Goal: Task Accomplishment & Management: Complete application form

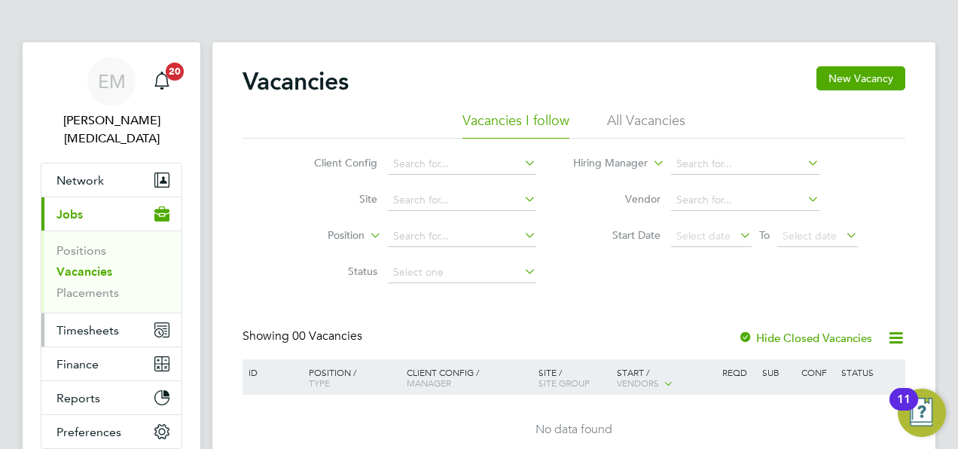
click at [63, 323] on span "Timesheets" at bounding box center [87, 330] width 63 height 14
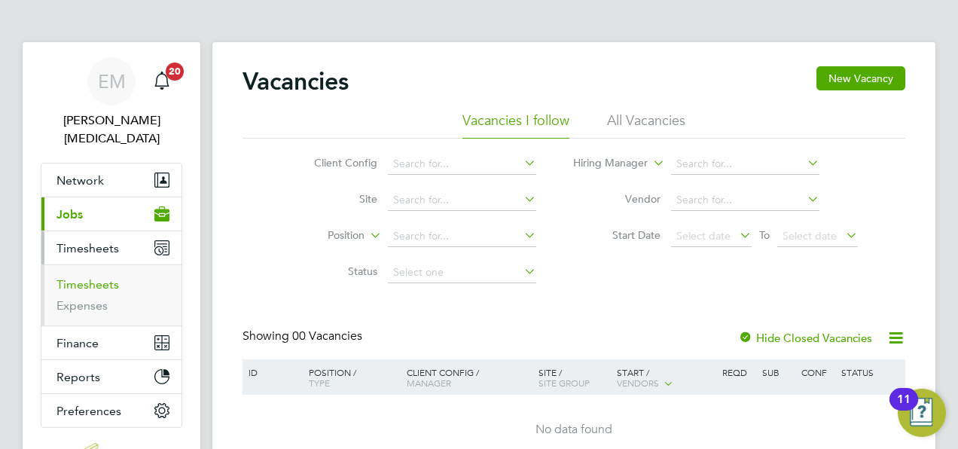
click at [100, 277] on link "Timesheets" at bounding box center [87, 284] width 63 height 14
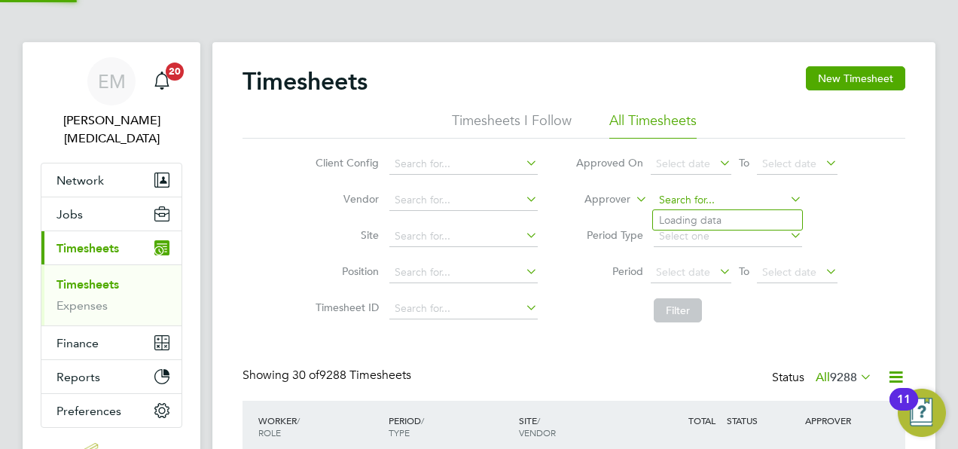
click at [756, 195] on input at bounding box center [728, 200] width 148 height 21
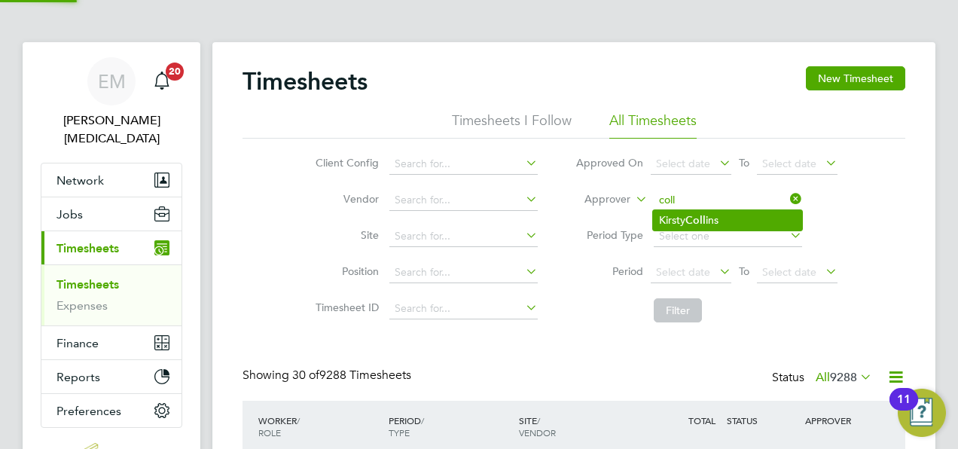
click at [712, 215] on li "Kirsty Coll ins" at bounding box center [727, 220] width 149 height 20
type input "[PERSON_NAME]"
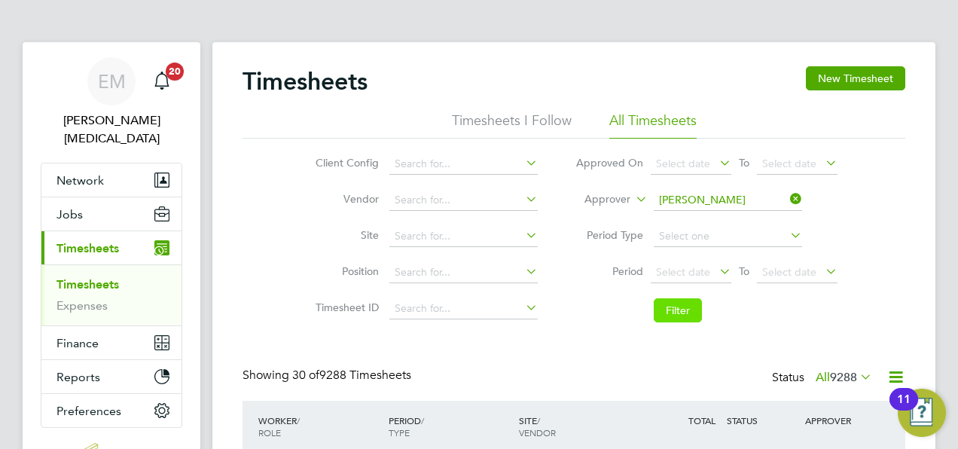
click at [684, 316] on button "Filter" at bounding box center [678, 310] width 48 height 24
click at [853, 71] on button "New Timesheet" at bounding box center [855, 78] width 99 height 24
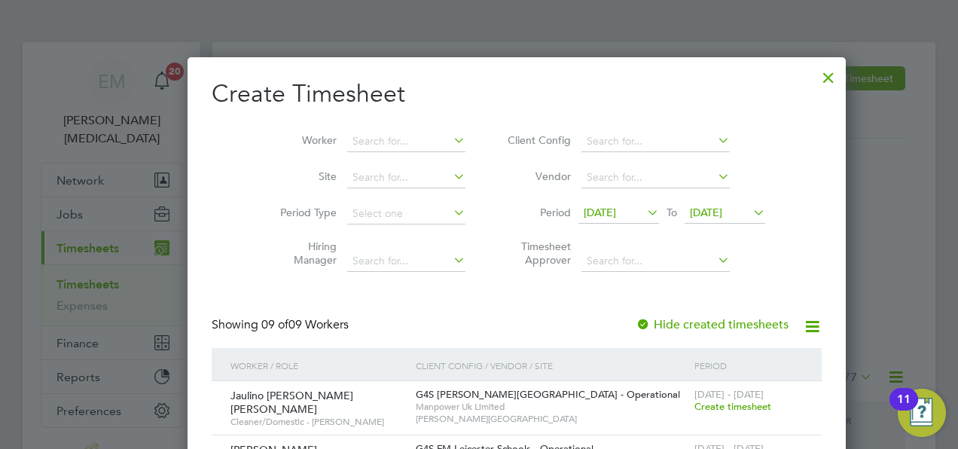
click at [584, 209] on span "[DATE]" at bounding box center [600, 213] width 32 height 14
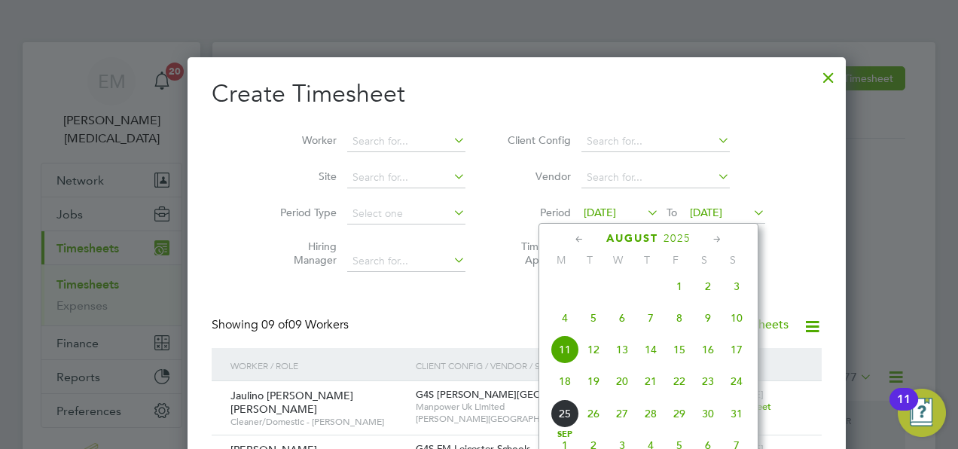
click at [569, 389] on span "18" at bounding box center [565, 381] width 29 height 29
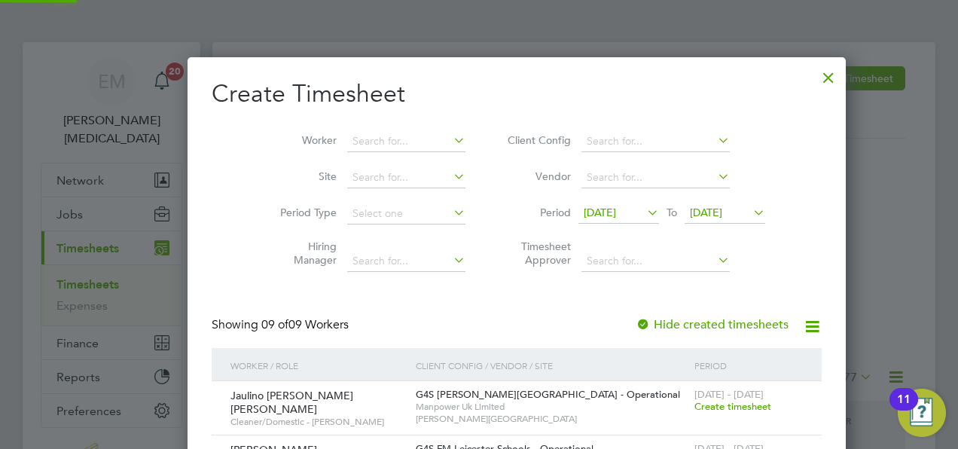
click at [695, 214] on span "[DATE]" at bounding box center [706, 213] width 32 height 14
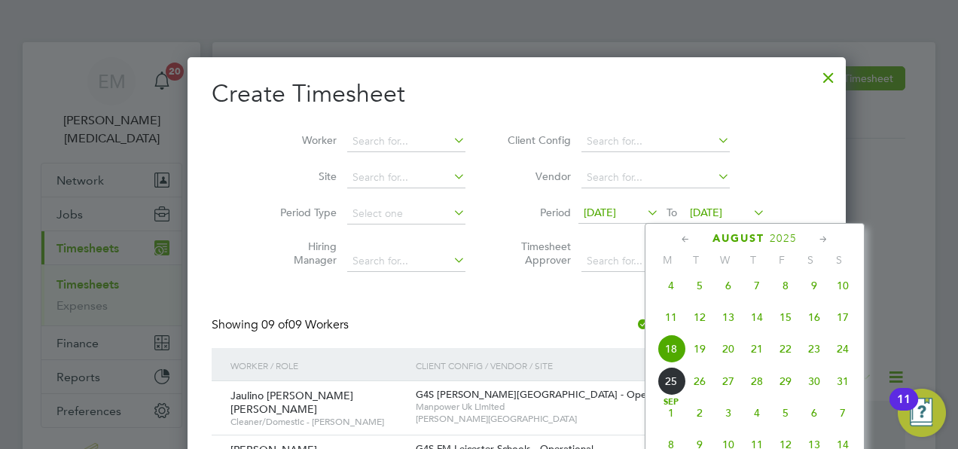
click at [834, 342] on div "[DATE] 2 3 4 5 6 7 8 9 10 11 12 13 14 15 16 17 18 19 20 21 22 23 24 25 26 27 28…" at bounding box center [764, 318] width 222 height 159
click at [843, 354] on span "24" at bounding box center [842, 348] width 29 height 29
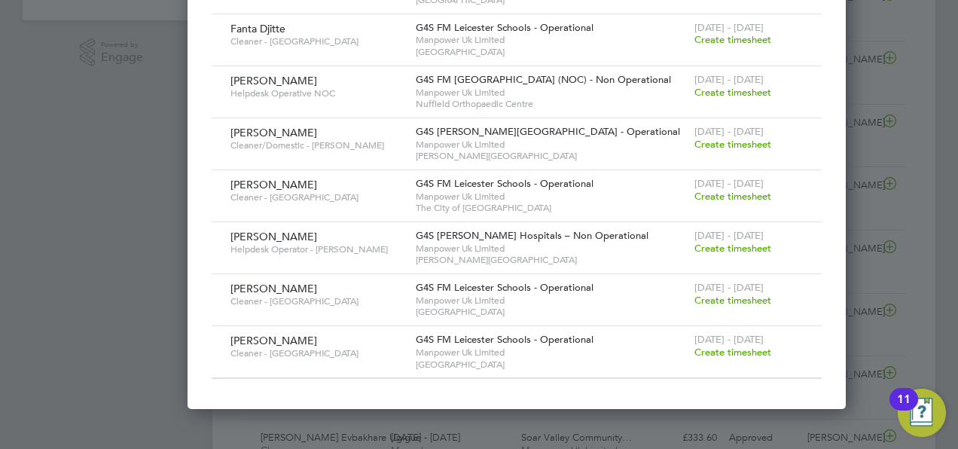
click at [694, 346] on span "Create timesheet" at bounding box center [732, 352] width 77 height 13
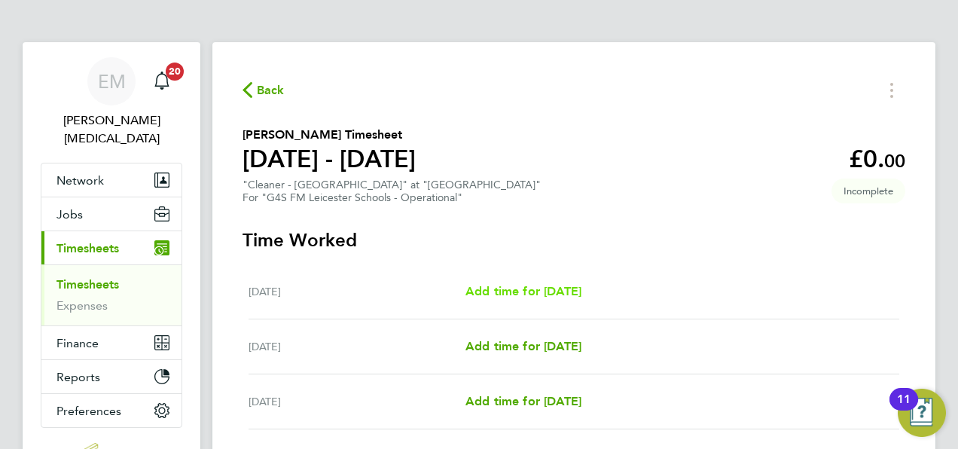
click at [581, 288] on span "Add time for [DATE]" at bounding box center [523, 291] width 116 height 14
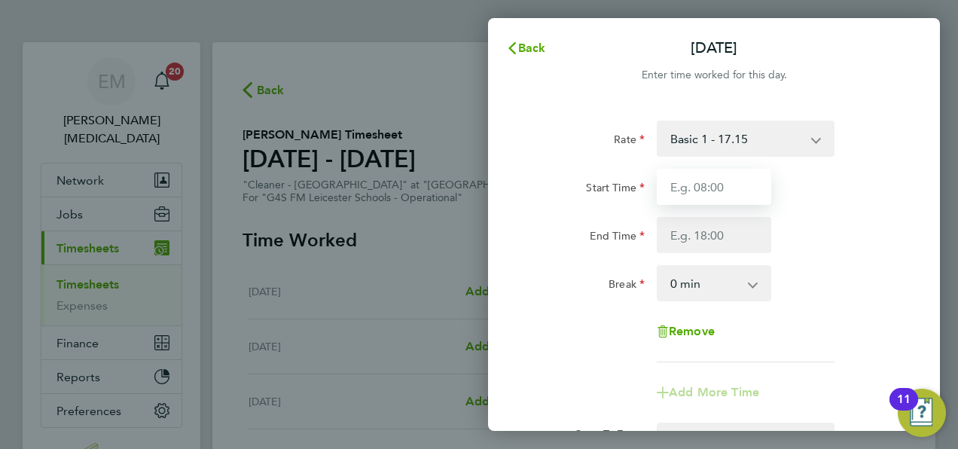
click at [731, 193] on input "Start Time" at bounding box center [714, 187] width 114 height 36
type input "15:00"
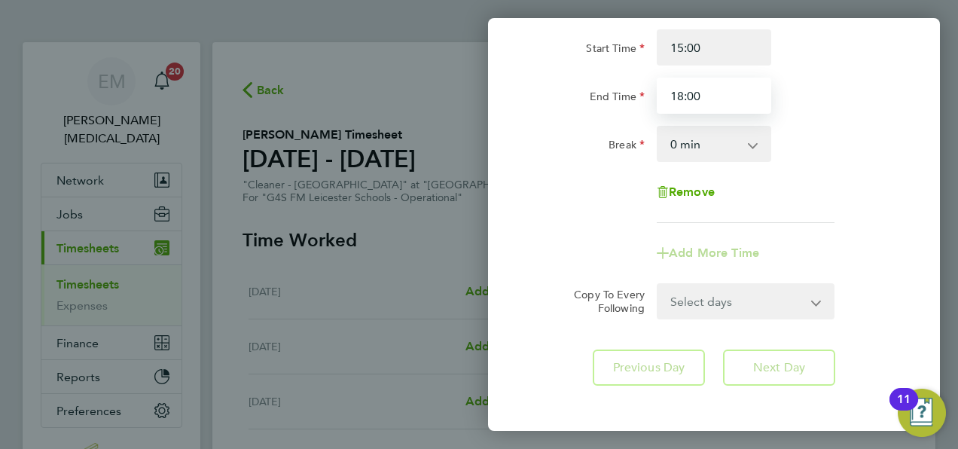
type input "18:00"
click at [810, 217] on div "Rate Basic 1 - 17.15 x2 - 34.30 x1.5 - 24.33 Start Time 15:00 End Time 18:00 Br…" at bounding box center [714, 102] width 368 height 242
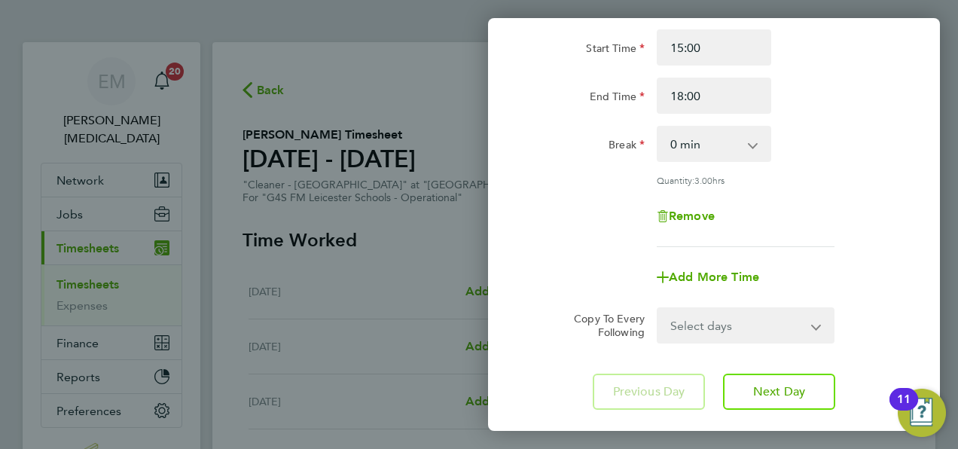
click at [711, 325] on select "Select days Day Weekday (Mon-Fri) Weekend (Sat-Sun) [DATE] [DATE] [DATE] [DATE]…" at bounding box center [737, 325] width 158 height 33
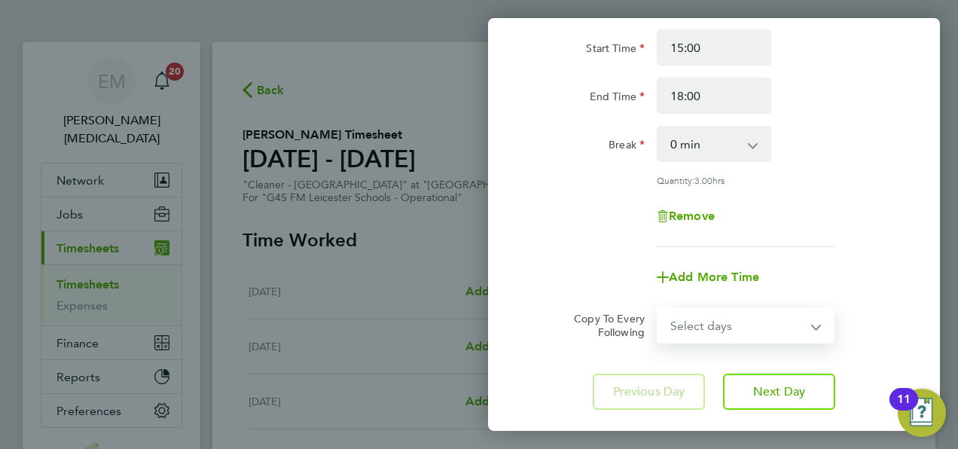
select select "WEEKDAY"
click at [658, 309] on select "Select days Day Weekday (Mon-Fri) Weekend (Sat-Sun) [DATE] [DATE] [DATE] [DATE]…" at bounding box center [737, 325] width 158 height 33
select select "[DATE]"
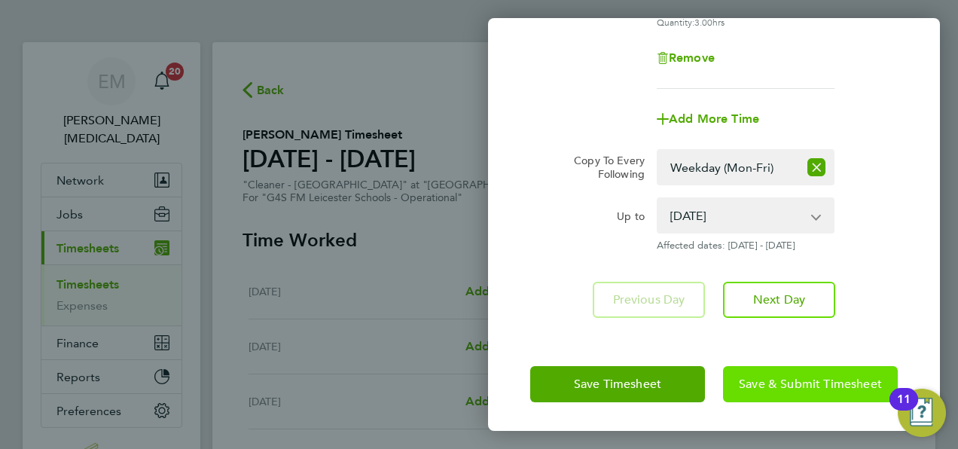
click at [830, 388] on span "Save & Submit Timesheet" at bounding box center [810, 384] width 143 height 15
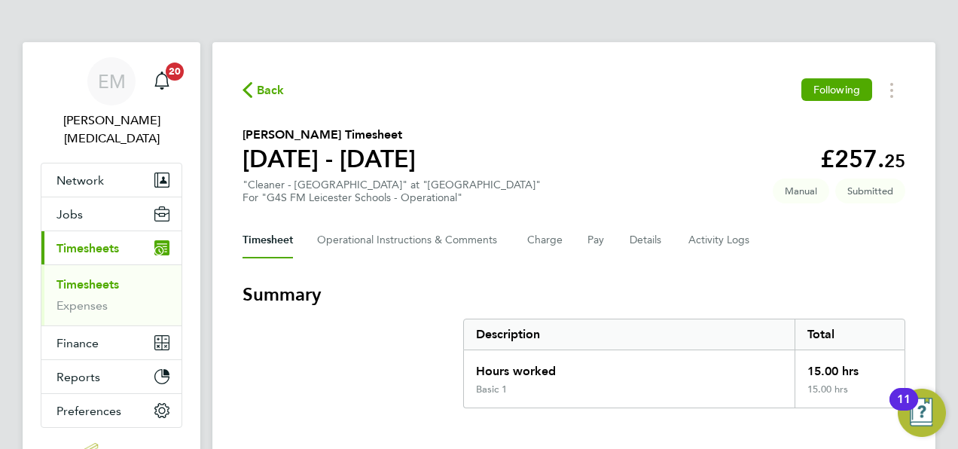
click at [277, 79] on div "Back Following" at bounding box center [574, 89] width 663 height 23
click at [273, 89] on span "Back" at bounding box center [271, 90] width 28 height 18
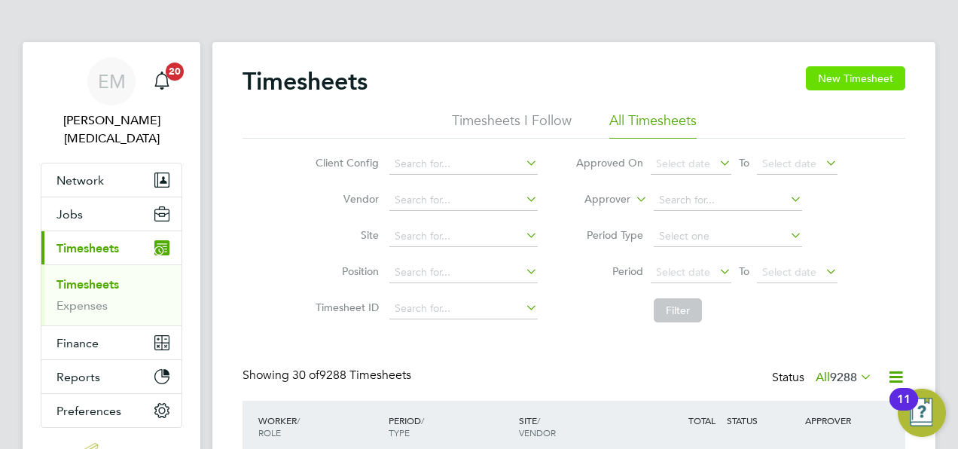
click at [867, 75] on button "New Timesheet" at bounding box center [855, 78] width 99 height 24
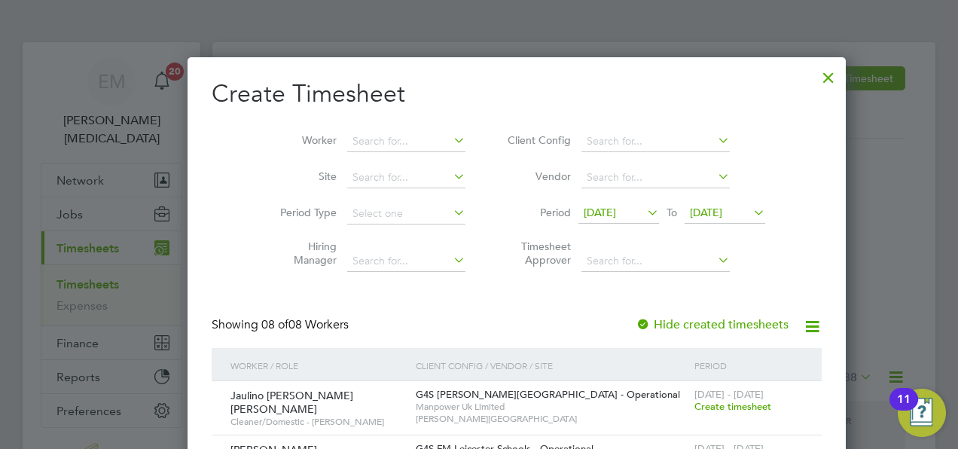
click at [584, 217] on span "[DATE]" at bounding box center [600, 213] width 32 height 14
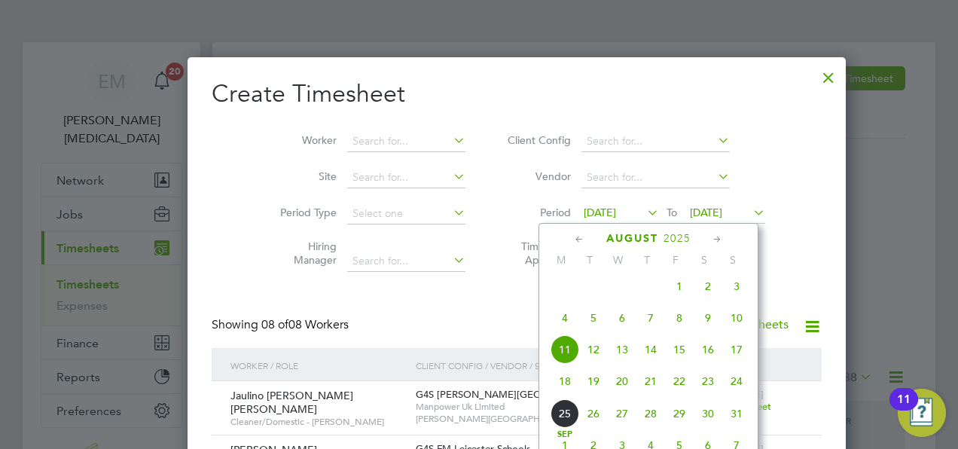
click at [565, 392] on span "18" at bounding box center [565, 381] width 29 height 29
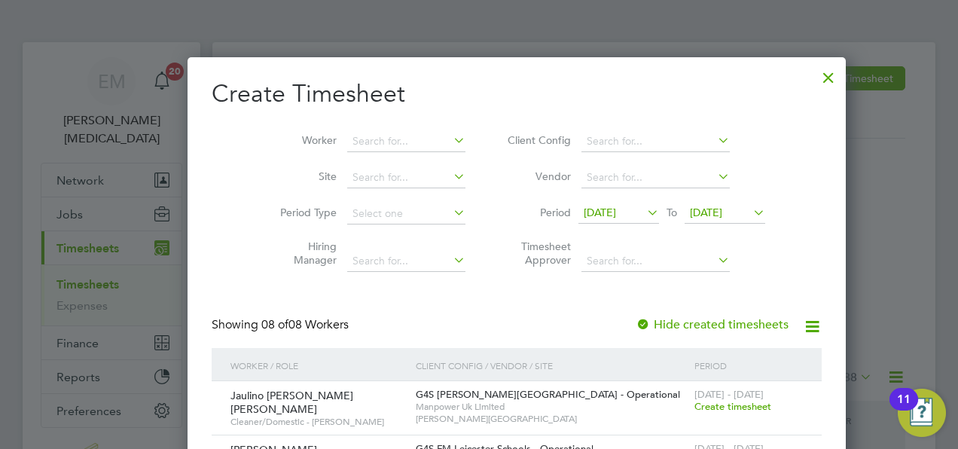
click at [690, 206] on span "[DATE]" at bounding box center [706, 213] width 32 height 14
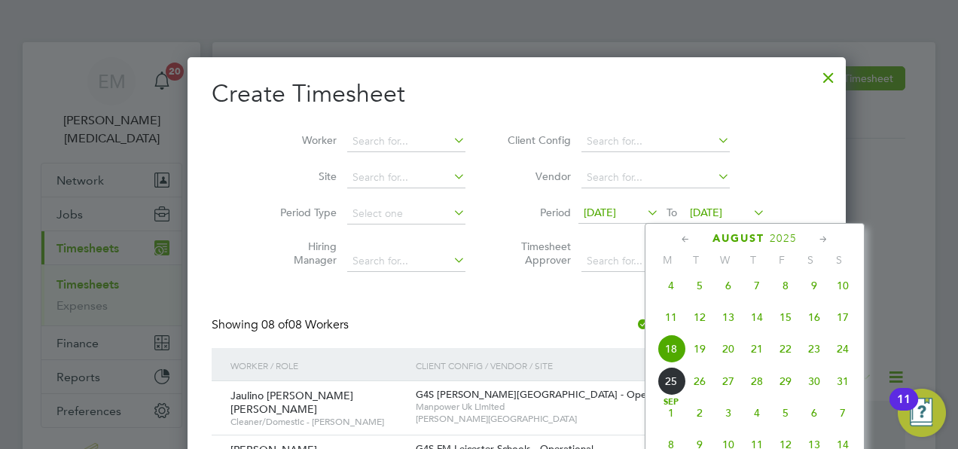
click at [847, 352] on span "24" at bounding box center [842, 348] width 29 height 29
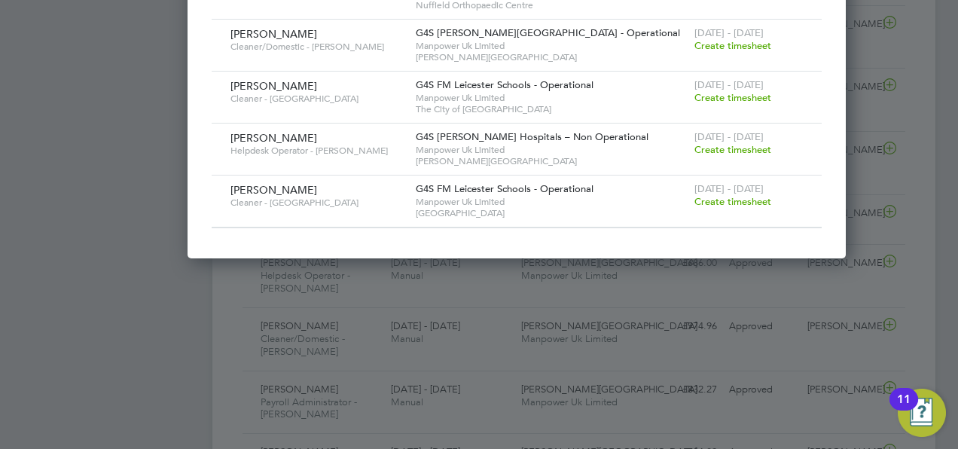
click at [694, 195] on span "Create timesheet" at bounding box center [732, 201] width 77 height 13
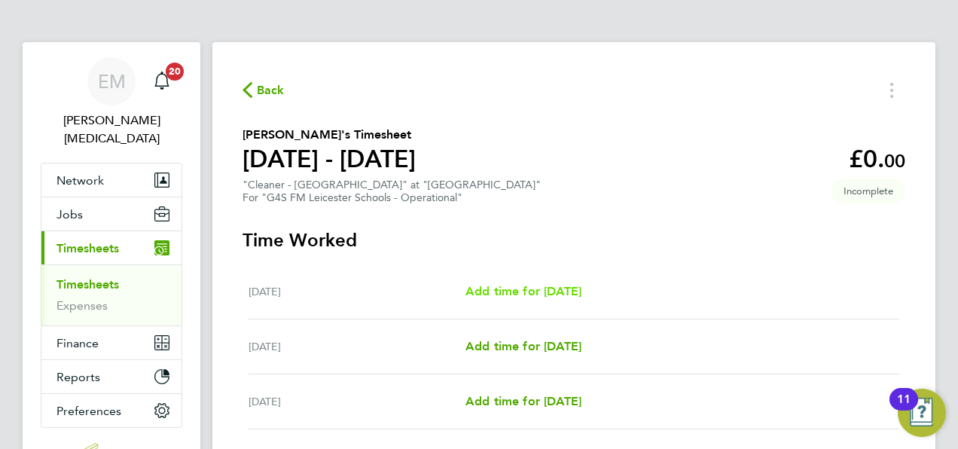
click at [530, 297] on span "Add time for [DATE]" at bounding box center [523, 291] width 116 height 14
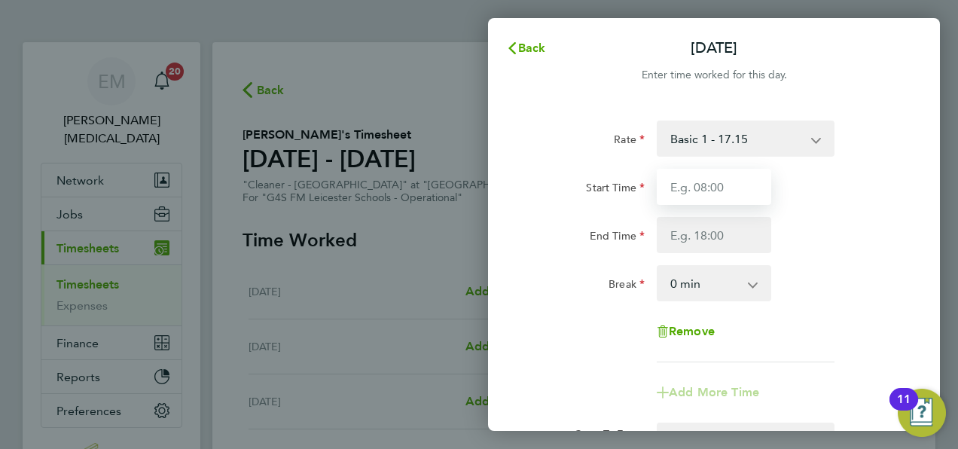
click at [697, 184] on input "Start Time" at bounding box center [714, 187] width 114 height 36
type input "15:00"
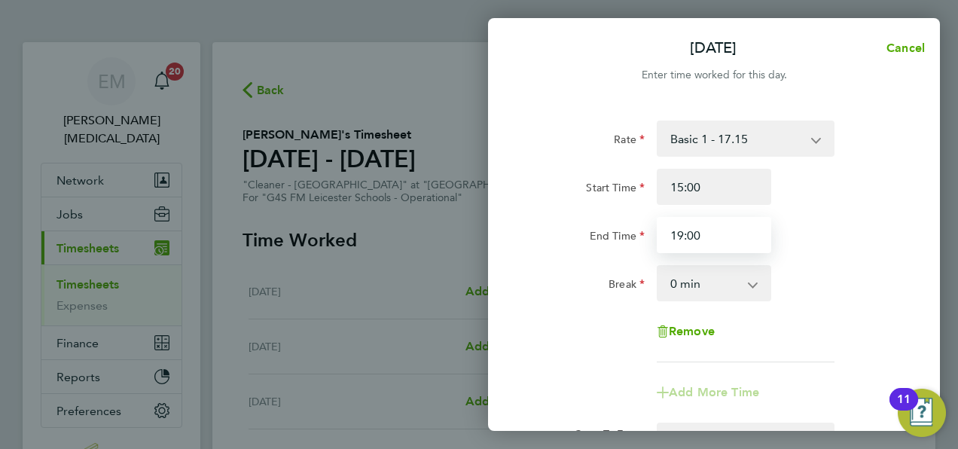
type input "19:00"
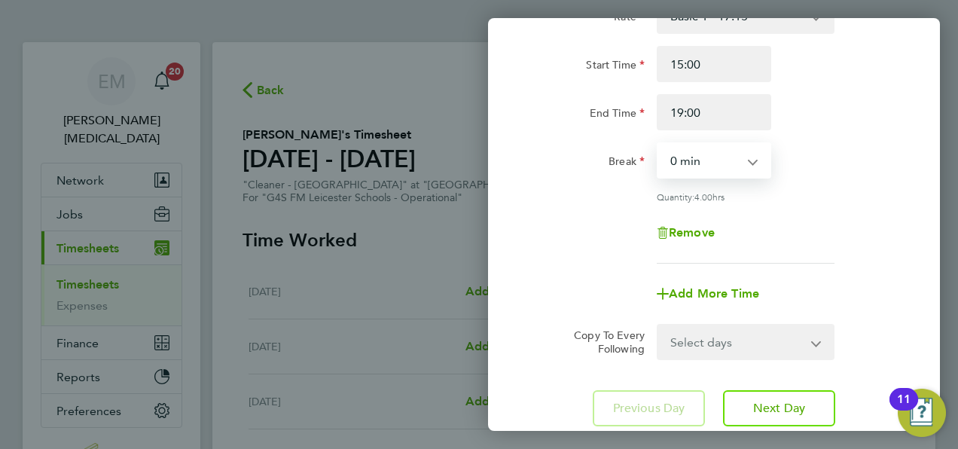
scroll to position [129, 0]
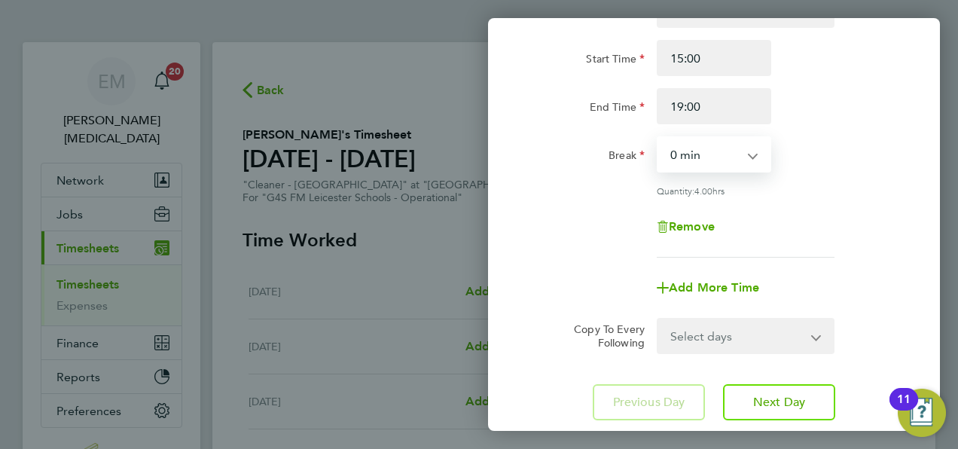
click at [699, 335] on select "Select days Day Weekday (Mon-Fri) Weekend (Sat-Sun) [DATE] [DATE] [DATE] [DATE]…" at bounding box center [737, 335] width 158 height 33
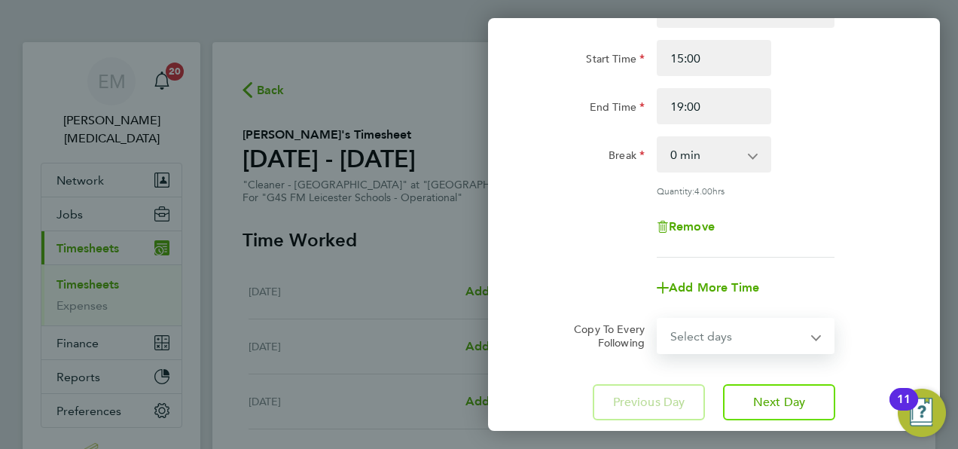
select select "WEEKDAY"
click at [658, 319] on select "Select days Day Weekday (Mon-Fri) Weekend (Sat-Sun) [DATE] [DATE] [DATE] [DATE]…" at bounding box center [737, 335] width 158 height 33
select select "[DATE]"
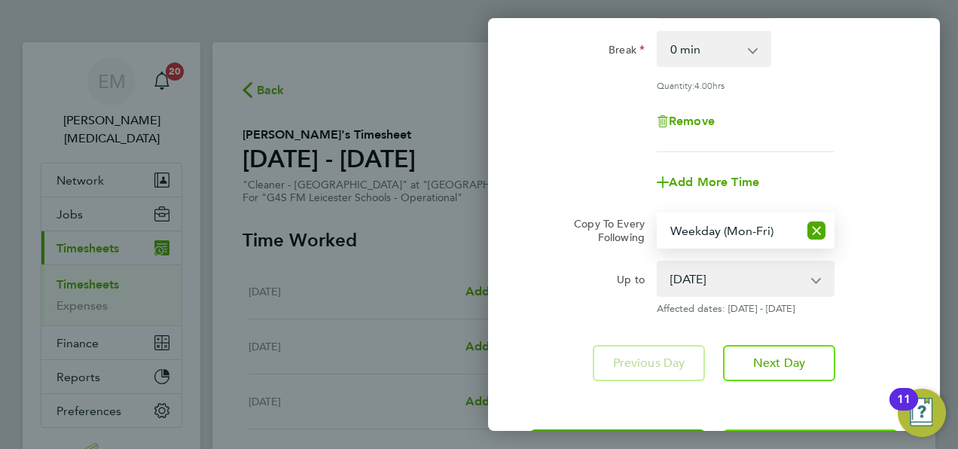
scroll to position [297, 0]
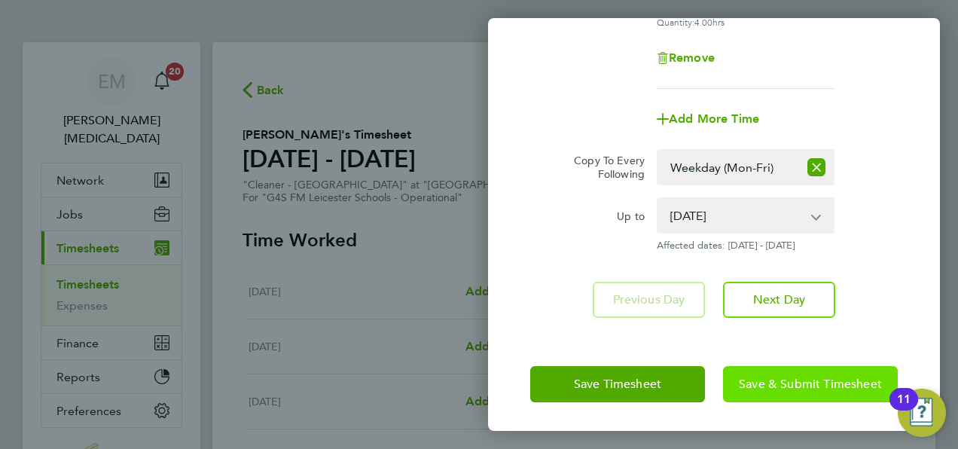
click at [807, 377] on span "Save & Submit Timesheet" at bounding box center [810, 384] width 143 height 15
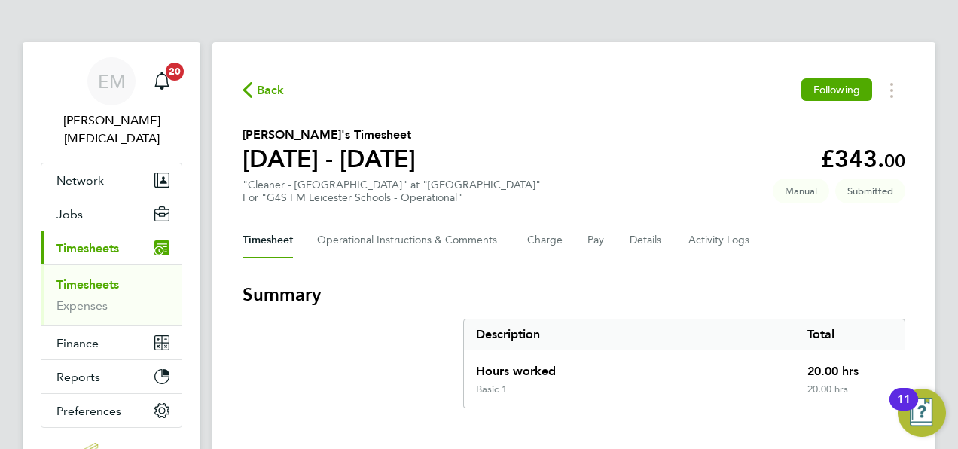
click at [264, 84] on span "Back" at bounding box center [271, 90] width 28 height 18
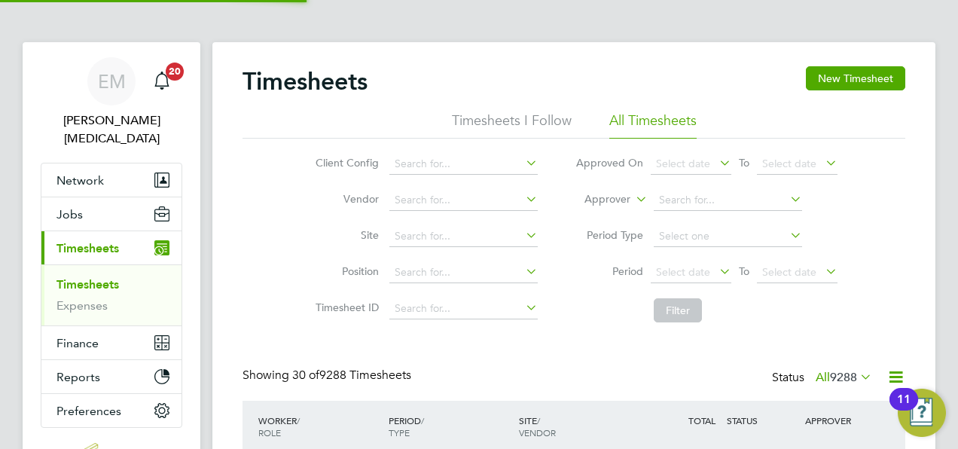
scroll to position [38, 130]
click at [841, 68] on button "New Timesheet" at bounding box center [855, 78] width 99 height 24
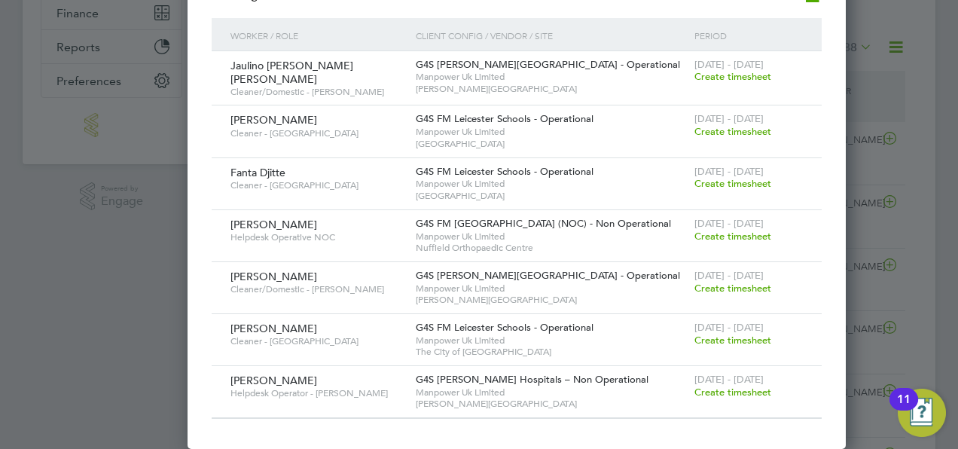
click at [694, 334] on span "Create timesheet" at bounding box center [732, 340] width 77 height 13
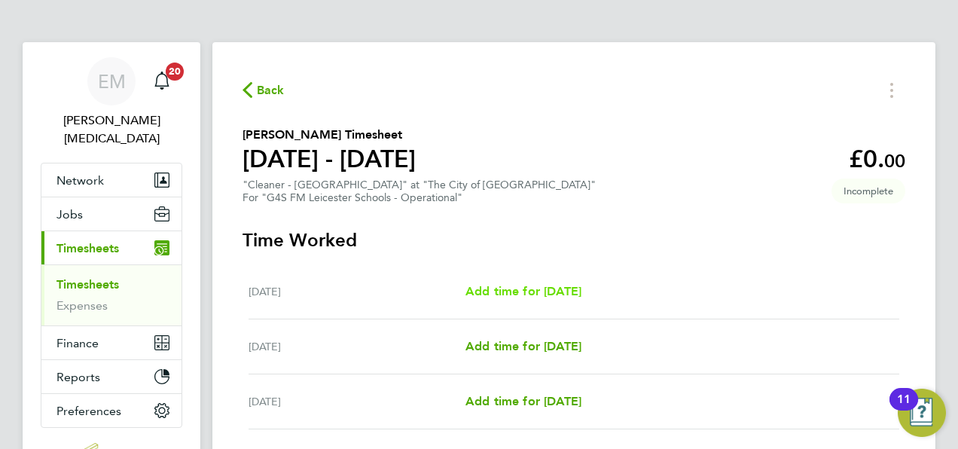
click at [560, 289] on span "Add time for [DATE]" at bounding box center [523, 291] width 116 height 14
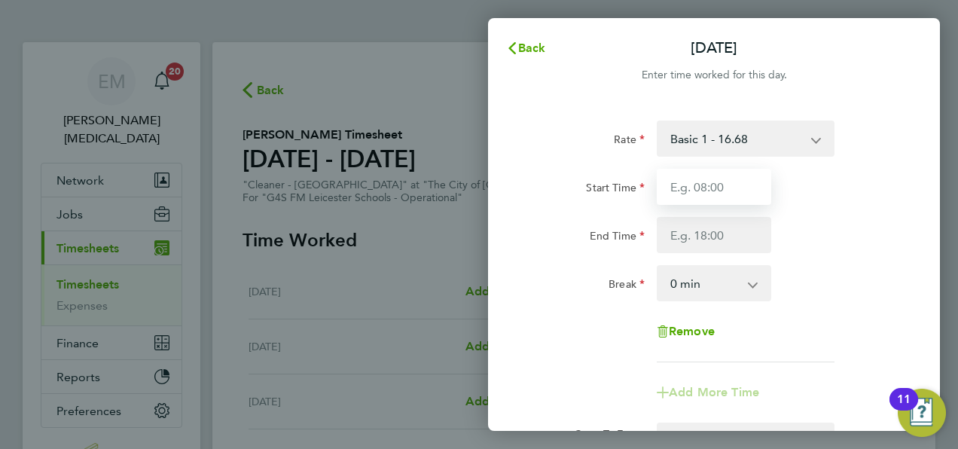
click at [691, 199] on input "Start Time" at bounding box center [714, 187] width 114 height 36
type input "15:00"
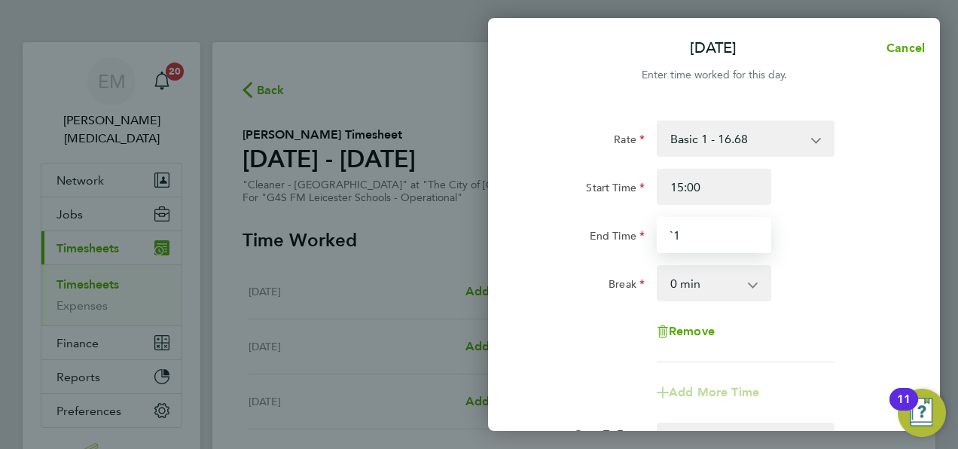
type input "`"
type input "19:00"
click at [816, 300] on div "Break 0 min 15 min 30 min 45 min 60 min 75 min 90 min" at bounding box center [714, 283] width 380 height 36
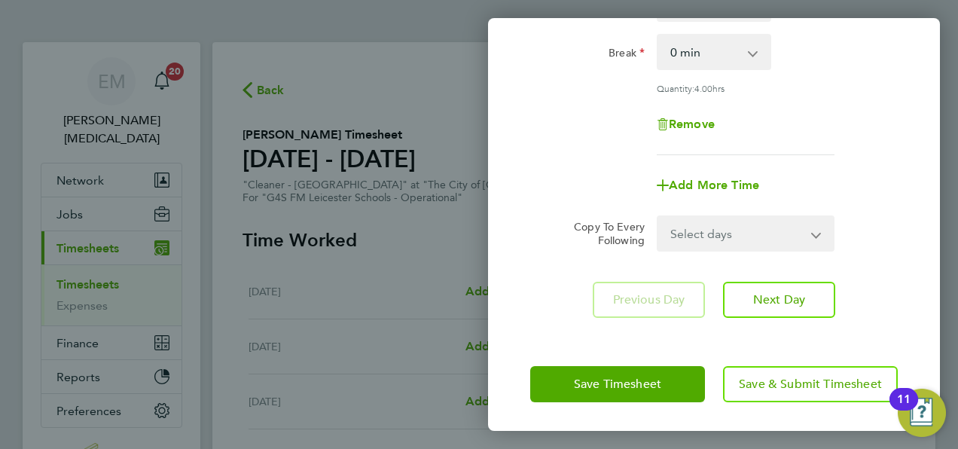
click at [758, 239] on select "Select days Day Weekday (Mon-Fri) Weekend (Sat-Sun) [DATE] [DATE] [DATE] [DATE]…" at bounding box center [737, 233] width 158 height 33
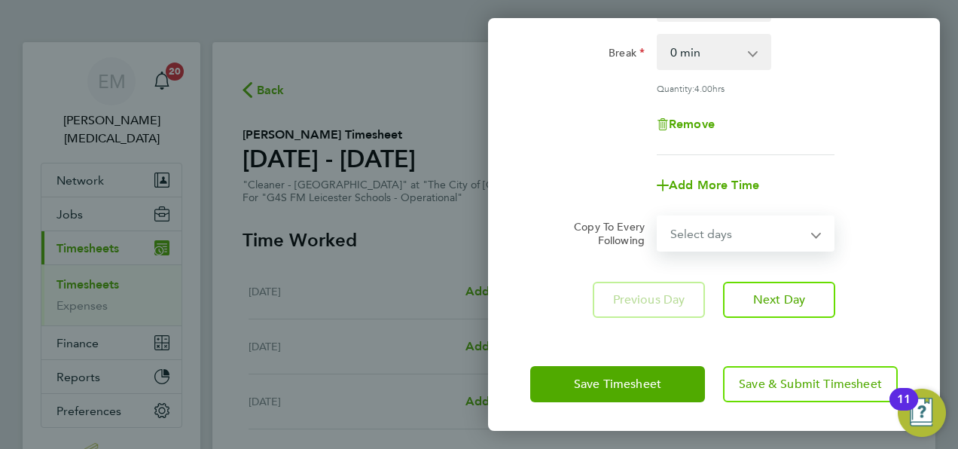
select select "WEEKDAY"
click at [658, 217] on select "Select days Day Weekday (Mon-Fri) Weekend (Sat-Sun) [DATE] [DATE] [DATE] [DATE]…" at bounding box center [737, 233] width 158 height 33
select select "[DATE]"
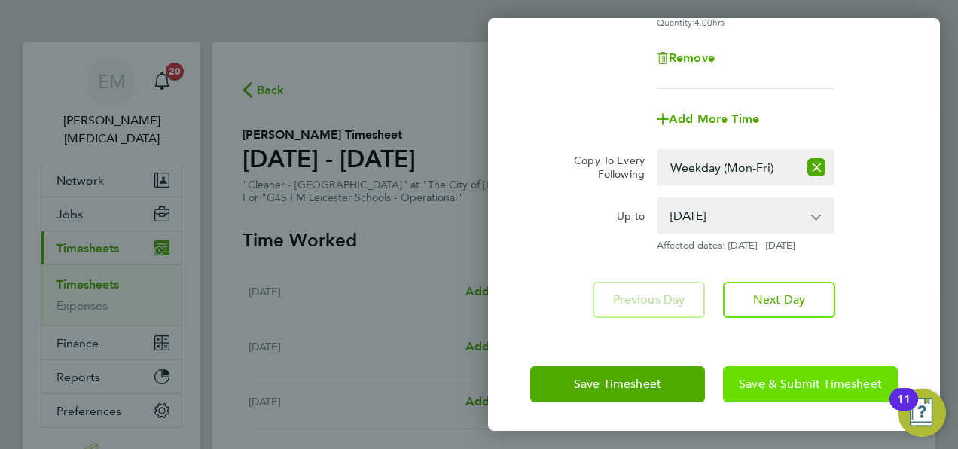
click at [826, 367] on button "Save & Submit Timesheet" at bounding box center [810, 384] width 175 height 36
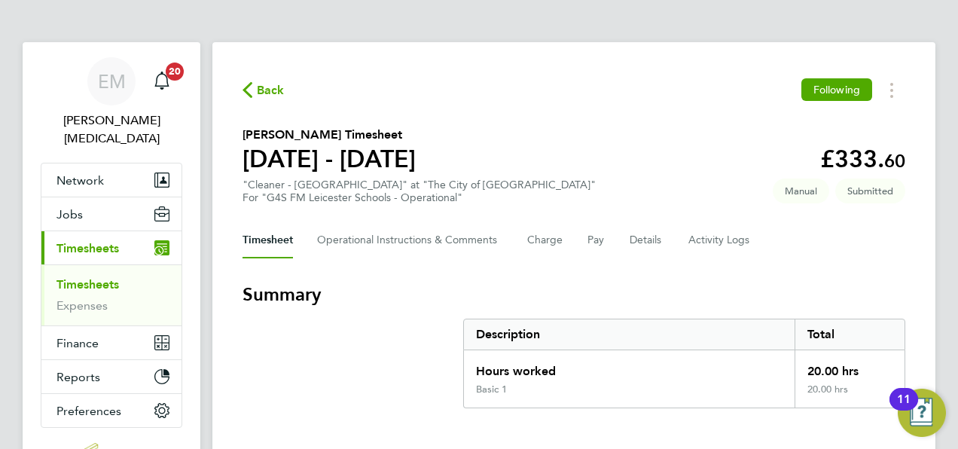
click at [282, 92] on span "Back" at bounding box center [271, 90] width 28 height 18
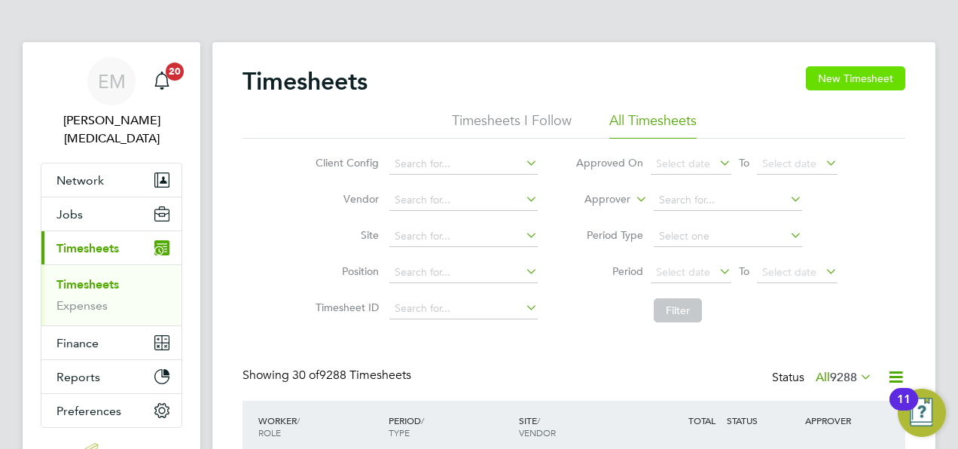
click at [879, 82] on button "New Timesheet" at bounding box center [855, 78] width 99 height 24
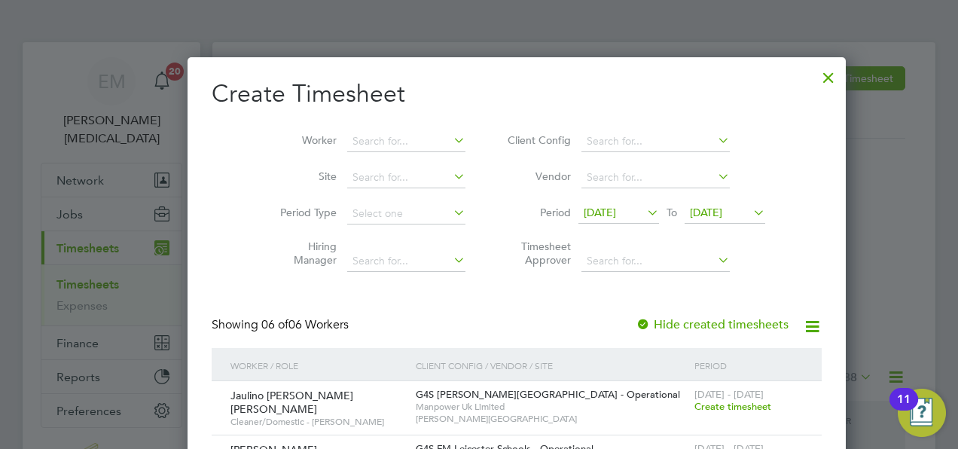
click at [597, 206] on span "[DATE]" at bounding box center [600, 213] width 32 height 14
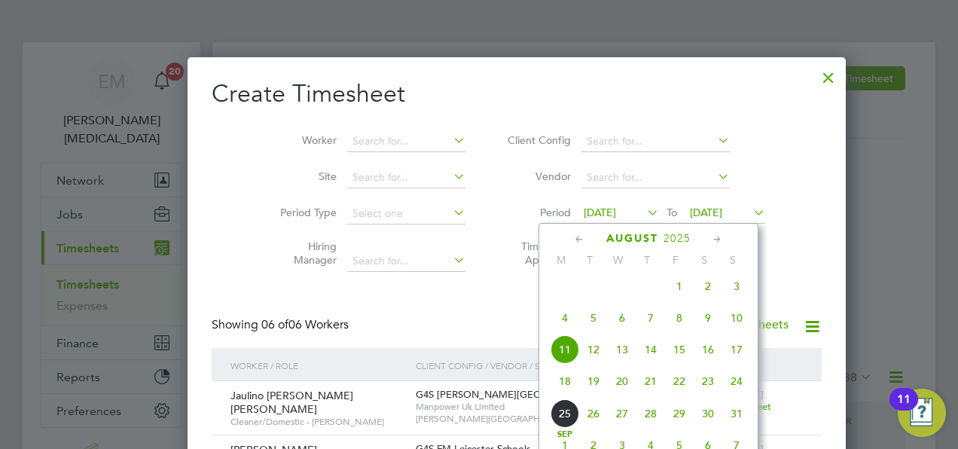
click at [563, 390] on span "18" at bounding box center [565, 381] width 29 height 29
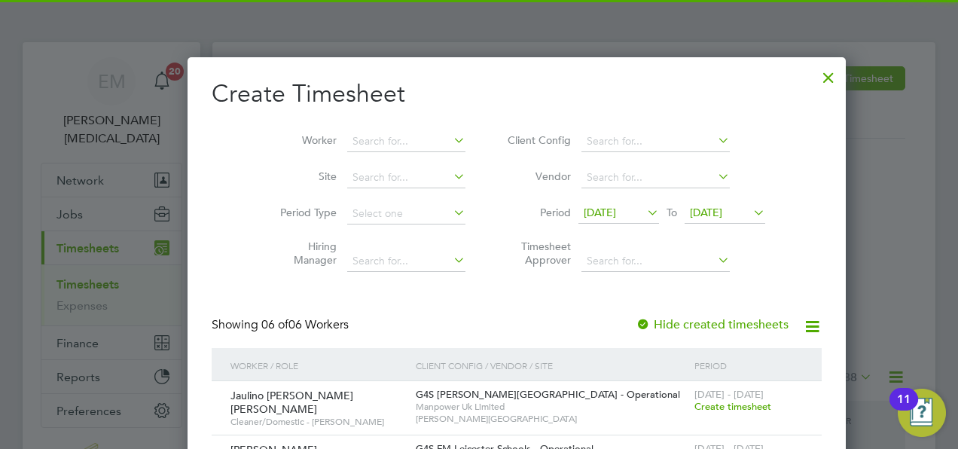
click at [690, 206] on span "[DATE]" at bounding box center [706, 213] width 32 height 14
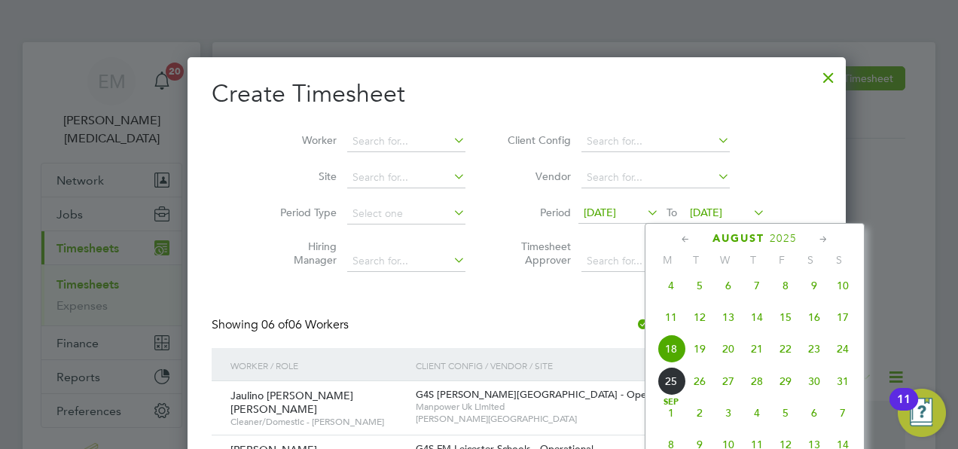
click at [842, 353] on span "24" at bounding box center [842, 348] width 29 height 29
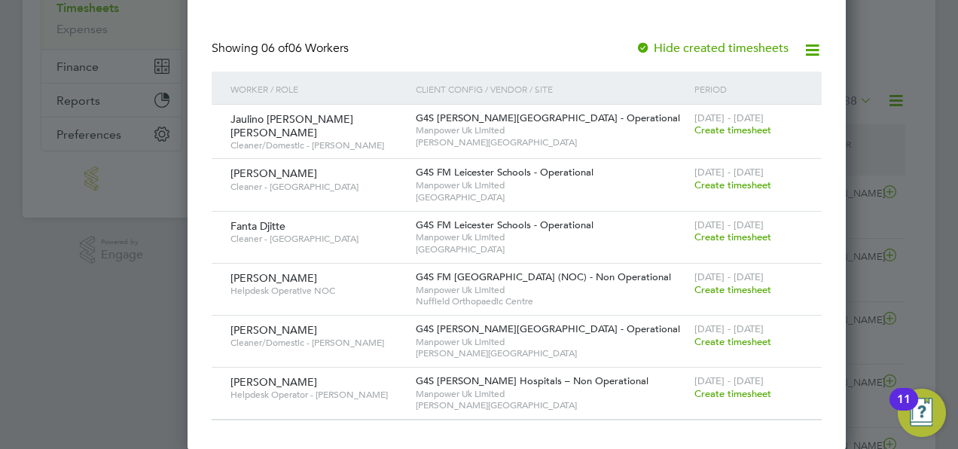
click at [694, 231] on span "Create timesheet" at bounding box center [732, 236] width 77 height 13
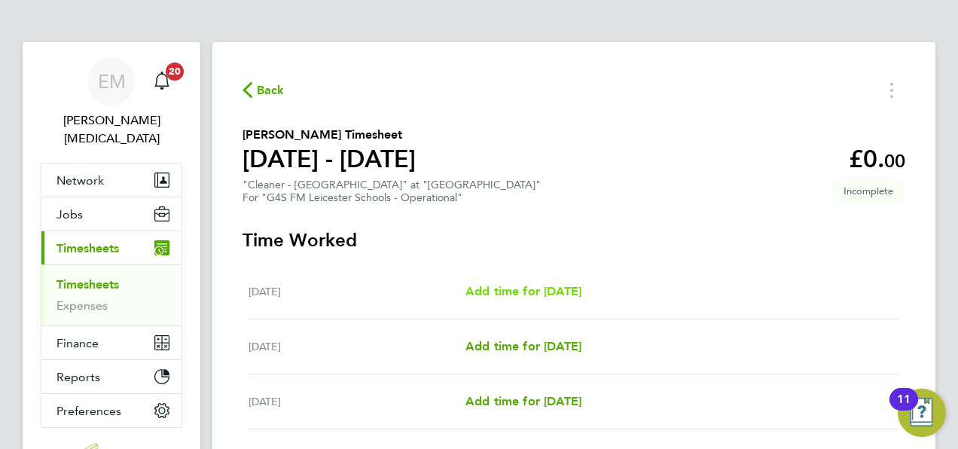
click at [496, 288] on span "Add time for [DATE]" at bounding box center [523, 291] width 116 height 14
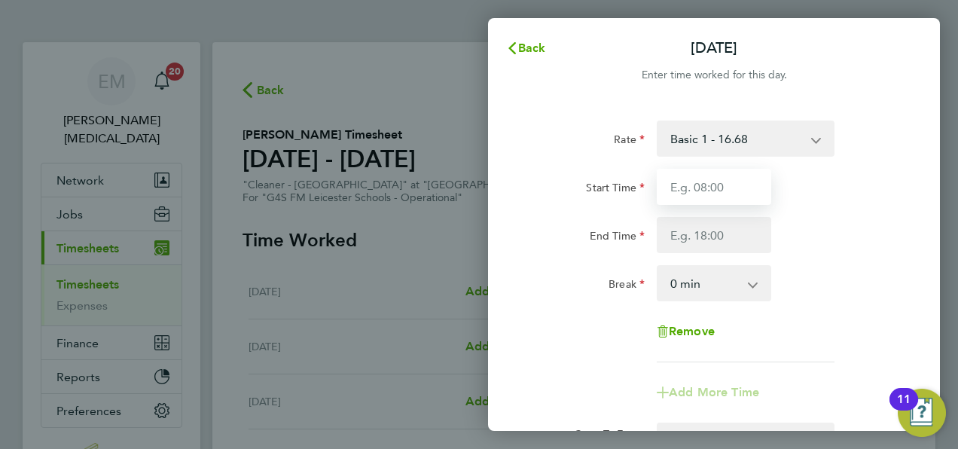
click at [694, 178] on input "Start Time" at bounding box center [714, 187] width 114 height 36
type input "15:00"
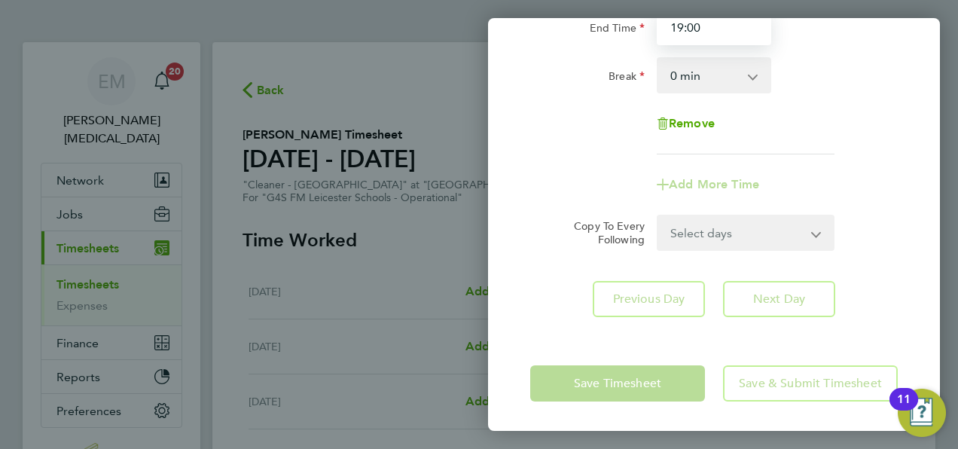
type input "19:00"
click at [737, 214] on form "Rate Basic 1 - 16.68 Start Time 15:00 End Time 19:00 Break 0 min 15 min 30 min …" at bounding box center [714, 82] width 368 height 338
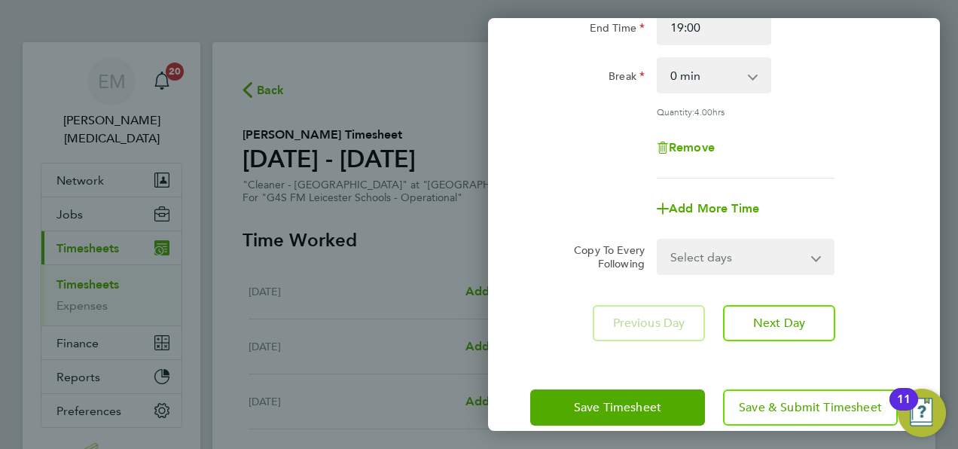
click at [723, 262] on select "Select days Day Weekday (Mon-Fri) Weekend (Sat-Sun) [DATE] [DATE] [DATE] [DATE]…" at bounding box center [737, 256] width 158 height 33
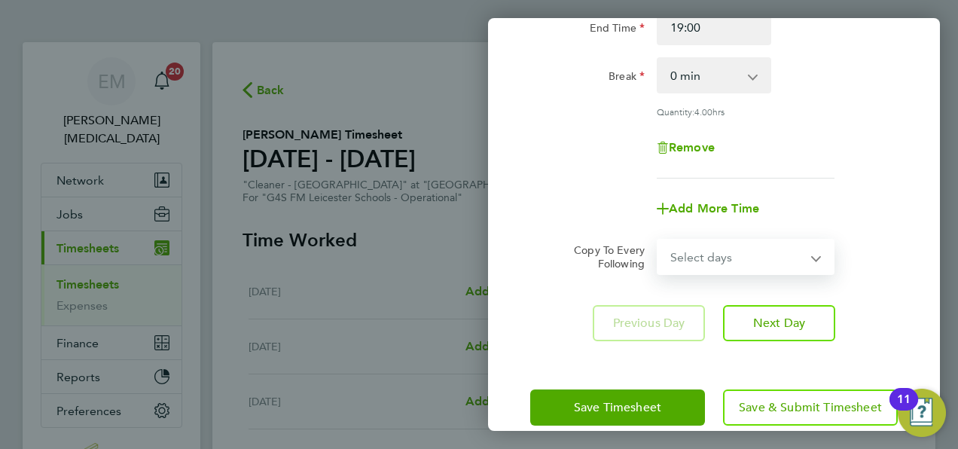
select select "WEEKDAY"
click at [658, 240] on select "Select days Day Weekday (Mon-Fri) Weekend (Sat-Sun) [DATE] [DATE] [DATE] [DATE]…" at bounding box center [737, 256] width 158 height 33
select select "[DATE]"
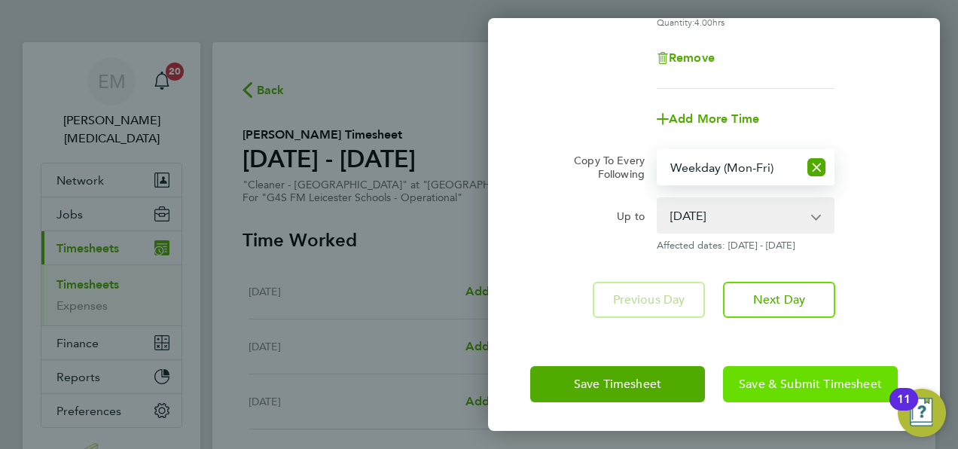
click at [786, 383] on span "Save & Submit Timesheet" at bounding box center [810, 384] width 143 height 15
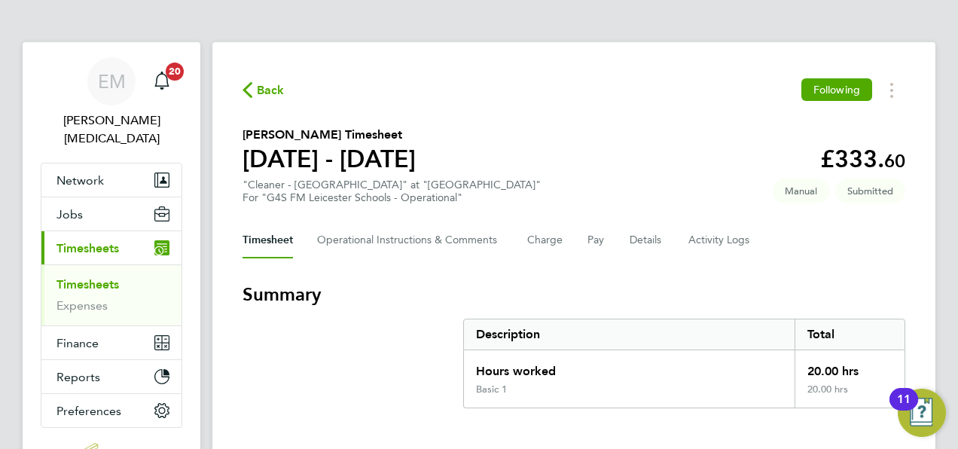
click at [268, 85] on span "Back" at bounding box center [271, 90] width 28 height 18
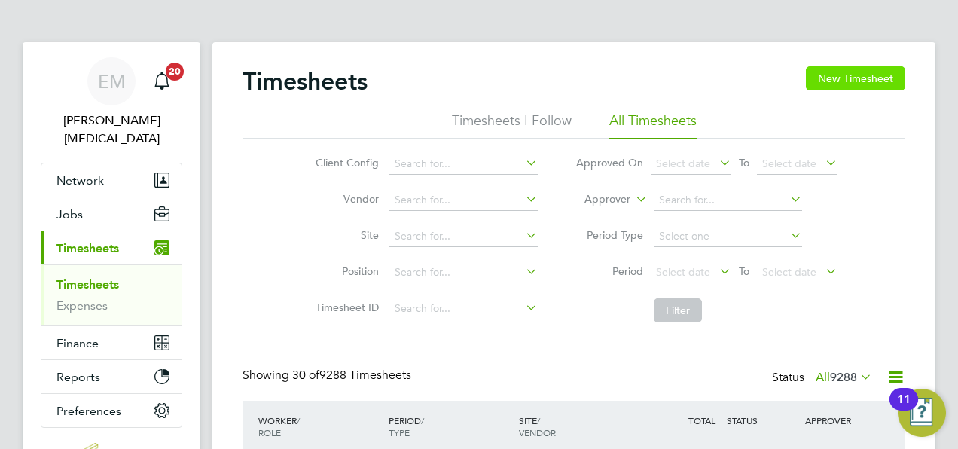
click at [854, 84] on button "New Timesheet" at bounding box center [855, 78] width 99 height 24
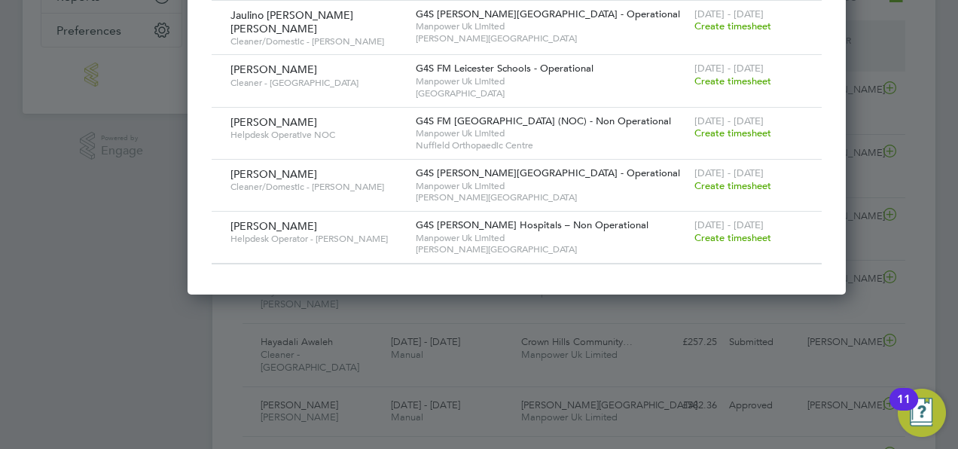
click at [694, 78] on span "Create timesheet" at bounding box center [732, 81] width 77 height 13
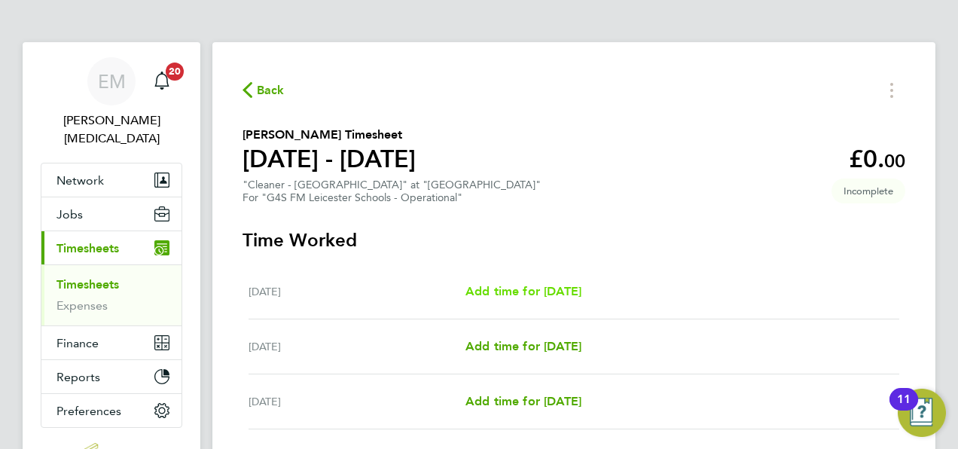
click at [515, 292] on span "Add time for [DATE]" at bounding box center [523, 291] width 116 height 14
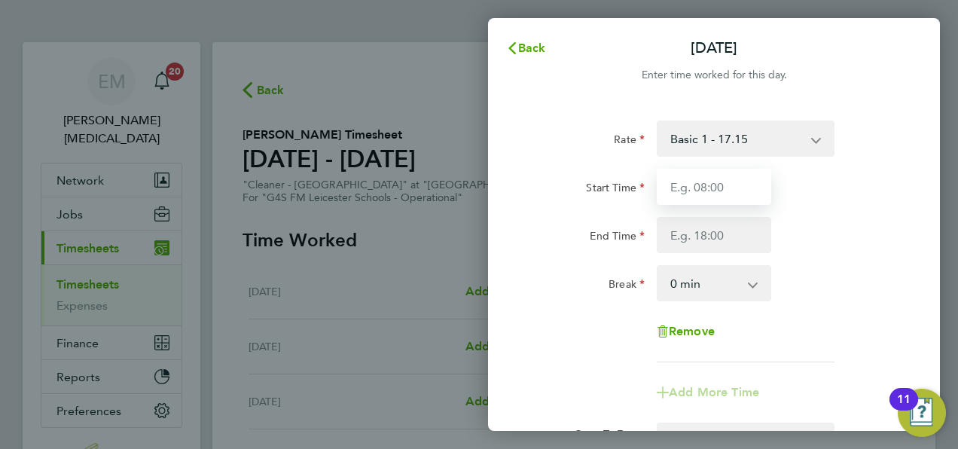
click at [679, 200] on input "Start Time" at bounding box center [714, 187] width 114 height 36
type input "15:00"
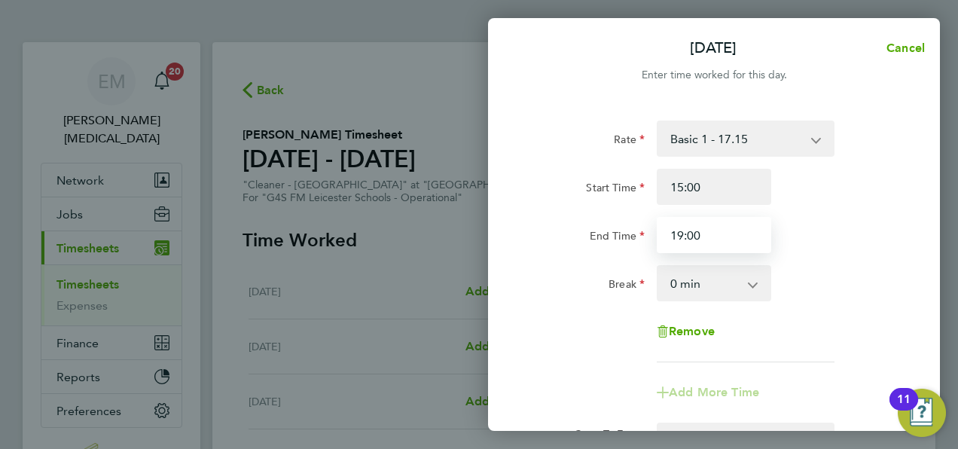
type input "19:00"
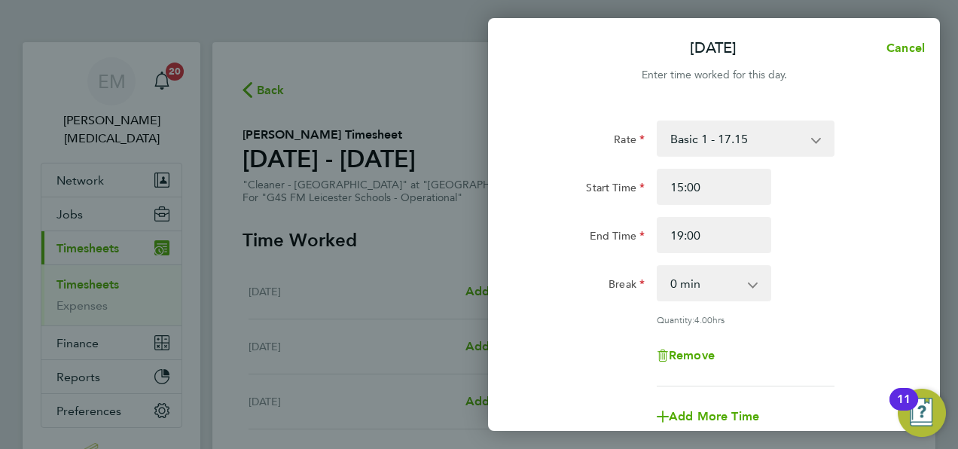
click at [837, 272] on div "Break 0 min 15 min 30 min 45 min 60 min 75 min 90 min" at bounding box center [714, 283] width 380 height 36
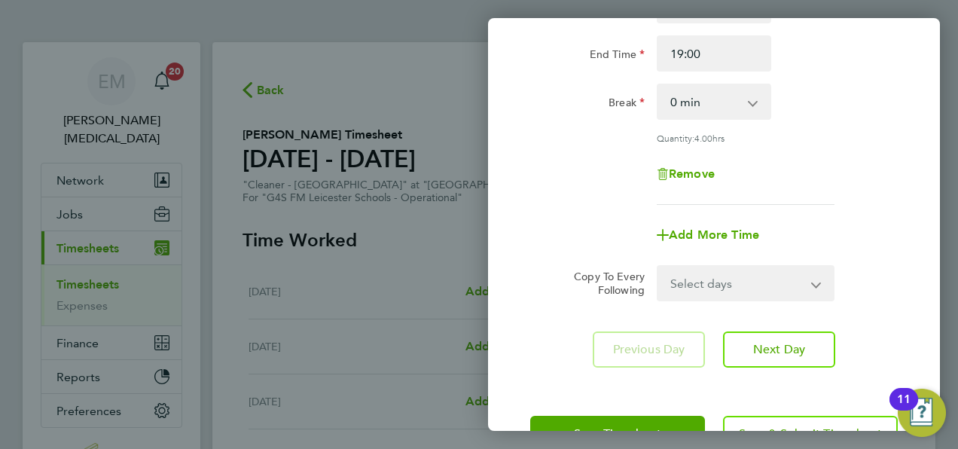
click at [741, 286] on select "Select days Day Weekday (Mon-Fri) Weekend (Sat-Sun) [DATE] [DATE] [DATE] [DATE]…" at bounding box center [737, 283] width 158 height 33
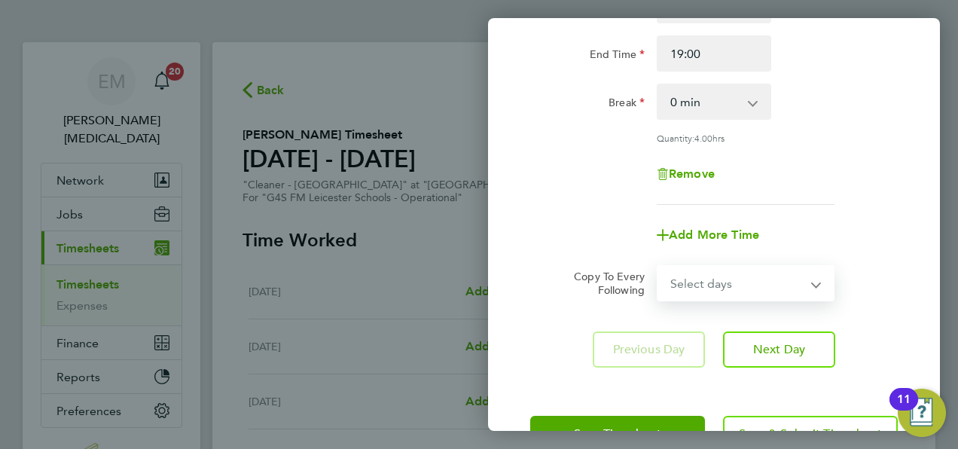
select select "WEEKDAY"
click at [658, 267] on select "Select days Day Weekday (Mon-Fri) Weekend (Sat-Sun) [DATE] [DATE] [DATE] [DATE]…" at bounding box center [737, 283] width 158 height 33
select select "[DATE]"
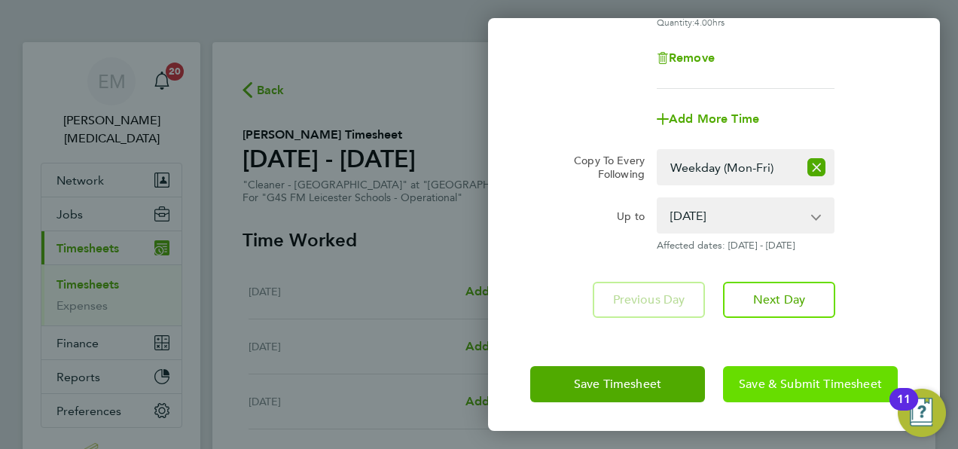
click at [777, 383] on span "Save & Submit Timesheet" at bounding box center [810, 384] width 143 height 15
